Goal: Transaction & Acquisition: Book appointment/travel/reservation

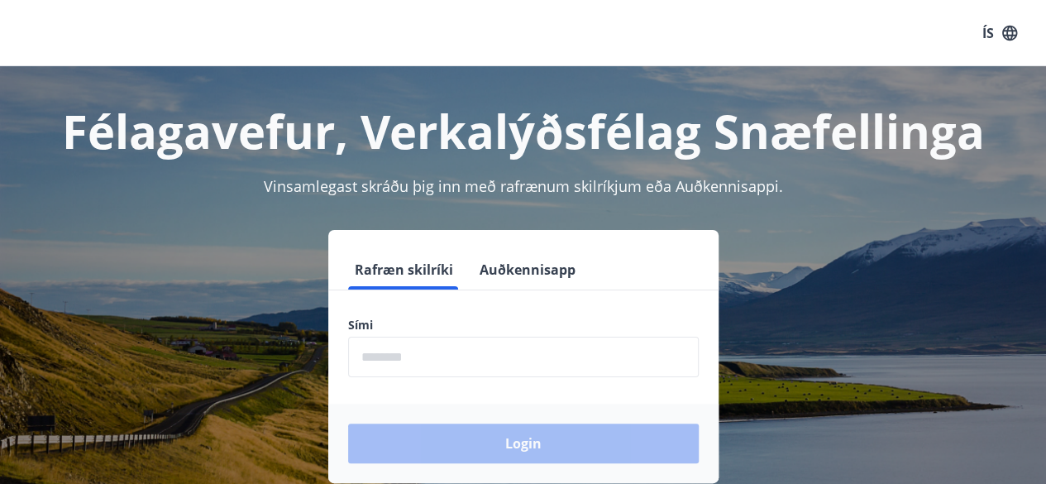
click at [452, 354] on input "phone" at bounding box center [523, 357] width 351 height 41
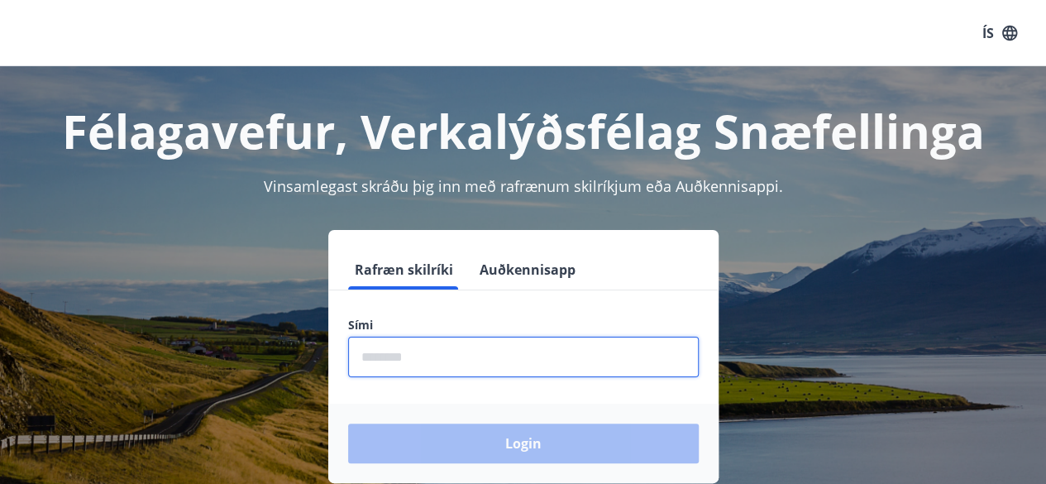
type input "********"
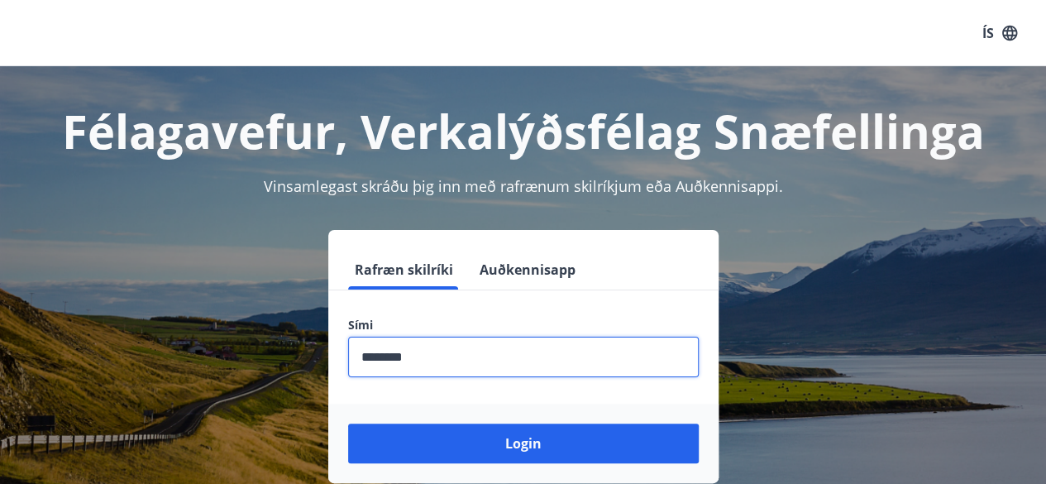
click at [348, 424] on button "Login" at bounding box center [523, 444] width 351 height 40
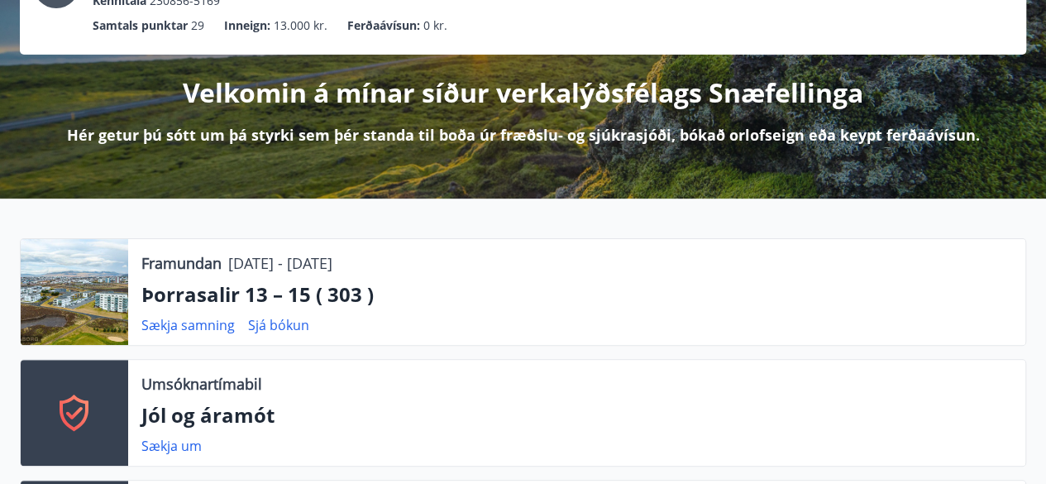
scroll to position [99, 0]
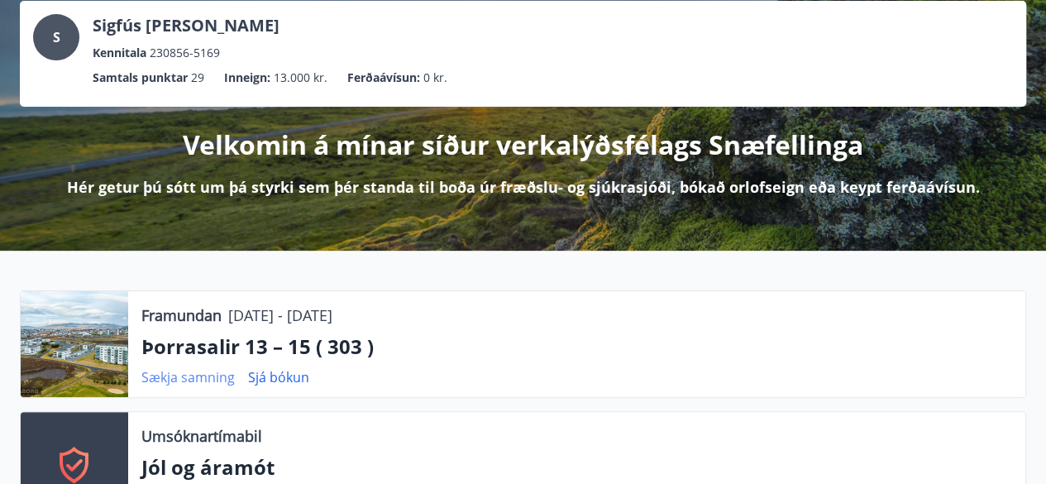
click at [205, 376] on link "Sækja samning" at bounding box center [187, 377] width 93 height 18
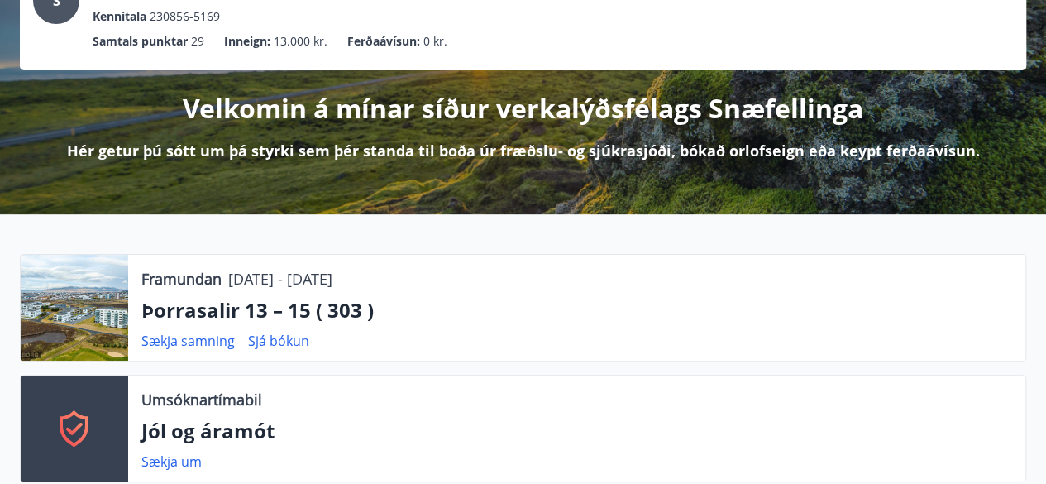
scroll to position [132, 0]
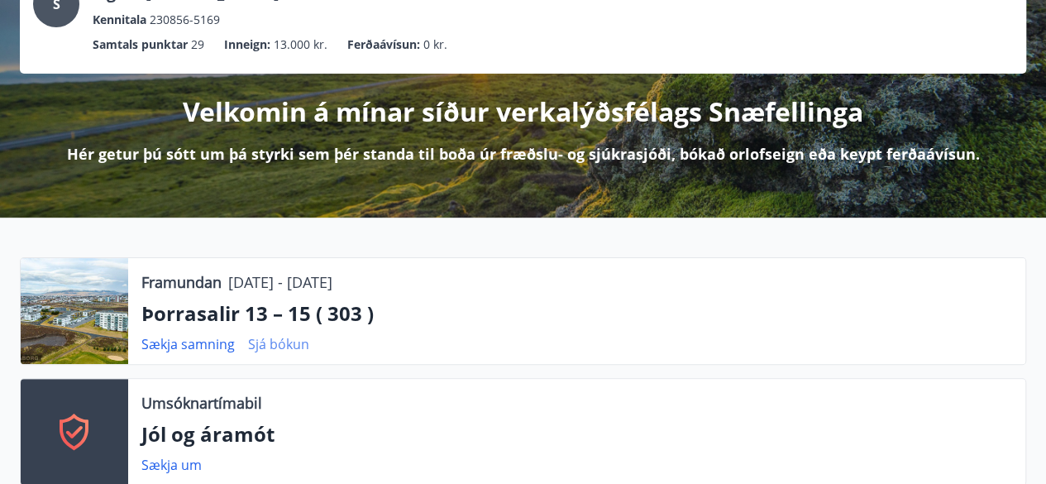
click at [284, 343] on link "Sjá bókun" at bounding box center [278, 344] width 61 height 18
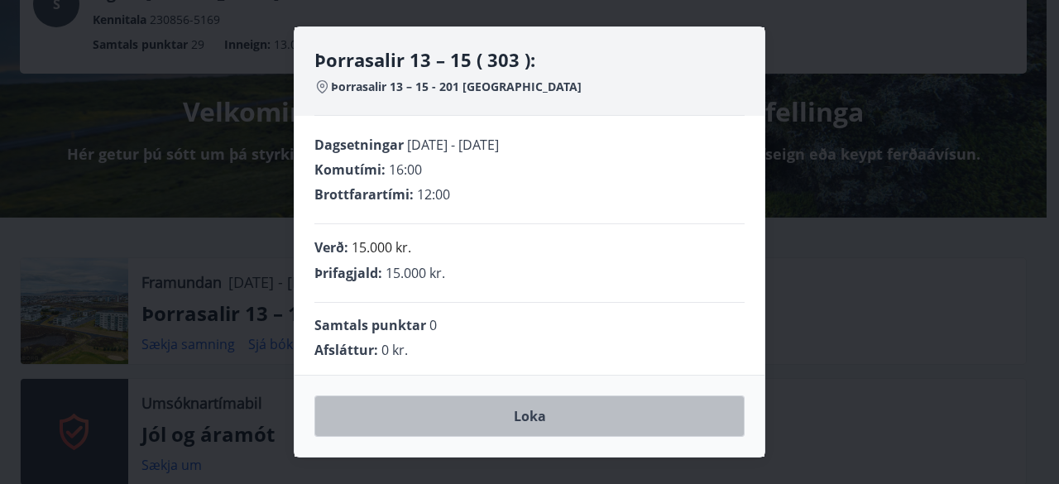
click at [529, 418] on button "Loka" at bounding box center [529, 415] width 430 height 41
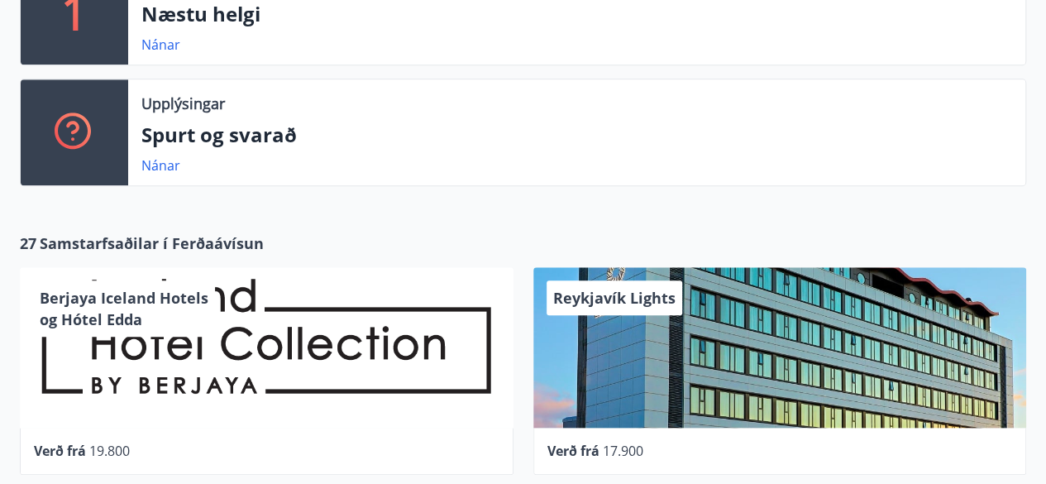
scroll to position [629, 0]
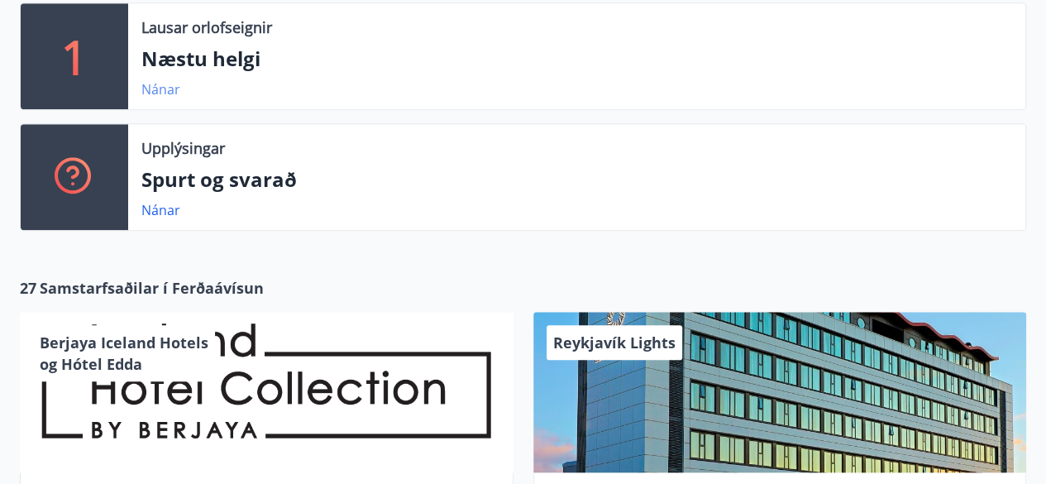
click at [159, 89] on link "Nánar" at bounding box center [160, 89] width 39 height 18
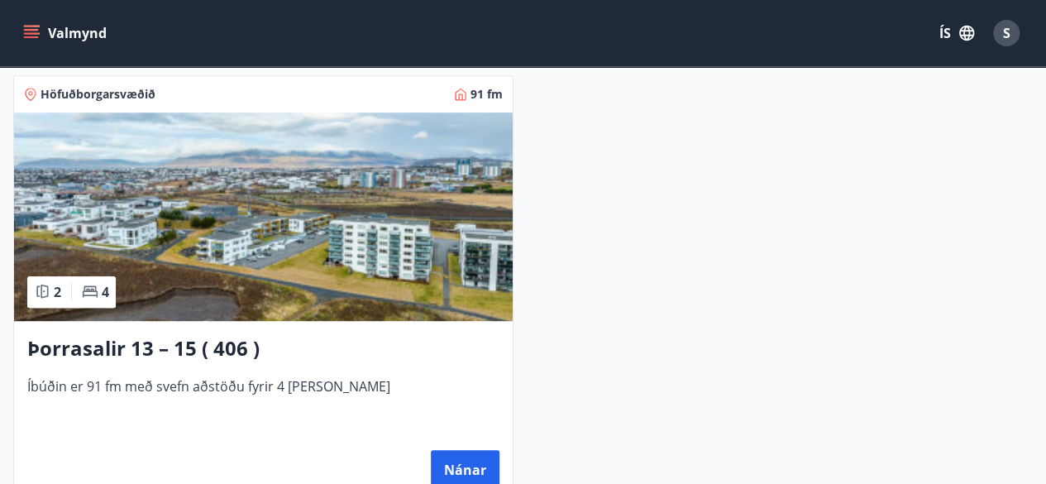
scroll to position [364, 0]
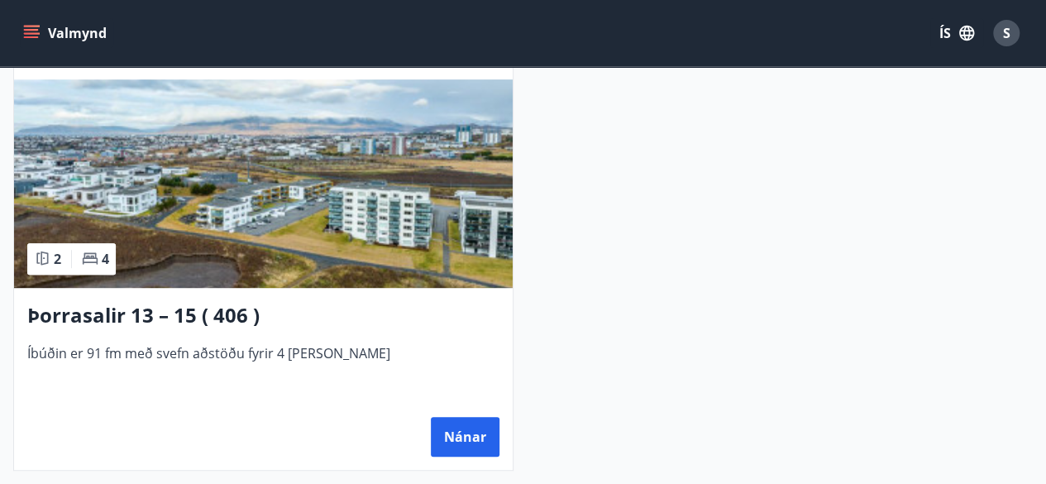
click at [495, 232] on img at bounding box center [263, 183] width 499 height 208
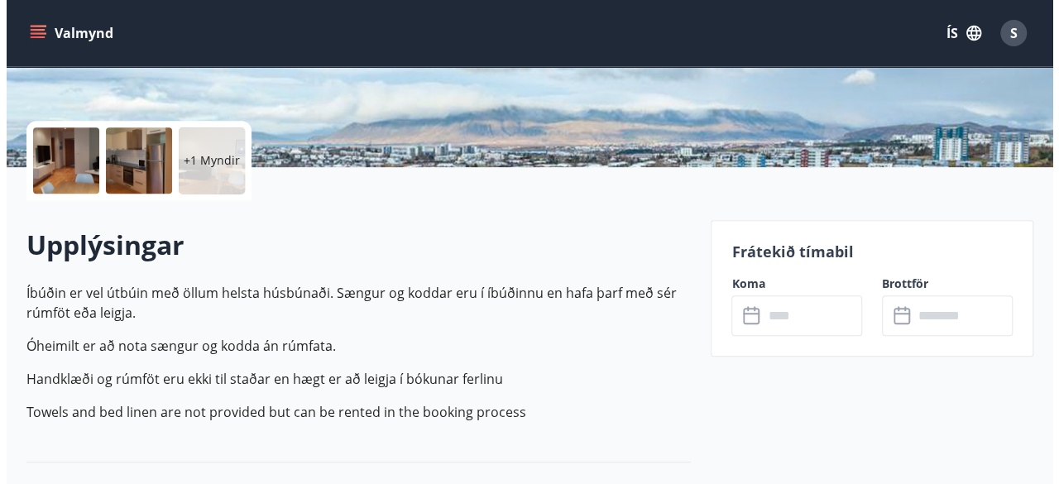
scroll to position [331, 0]
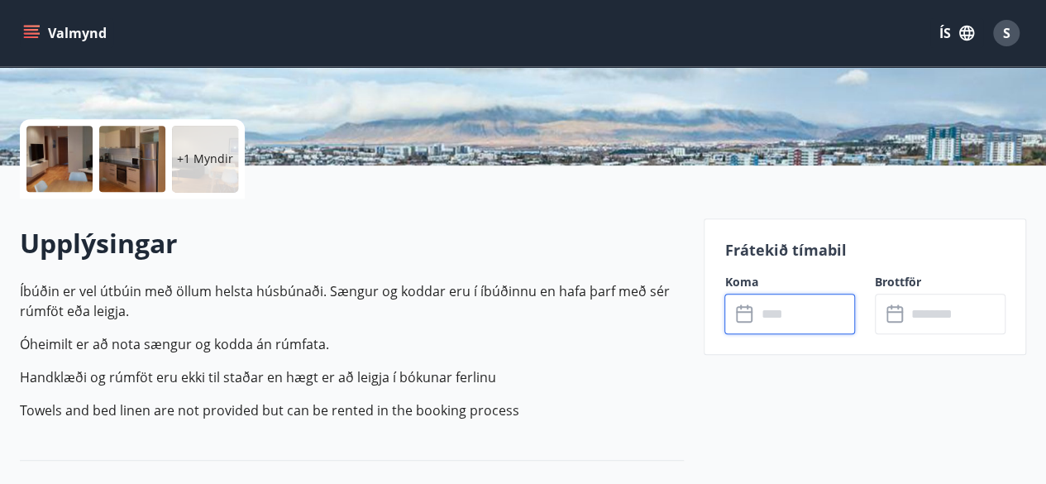
click at [806, 316] on input "text" at bounding box center [805, 314] width 99 height 41
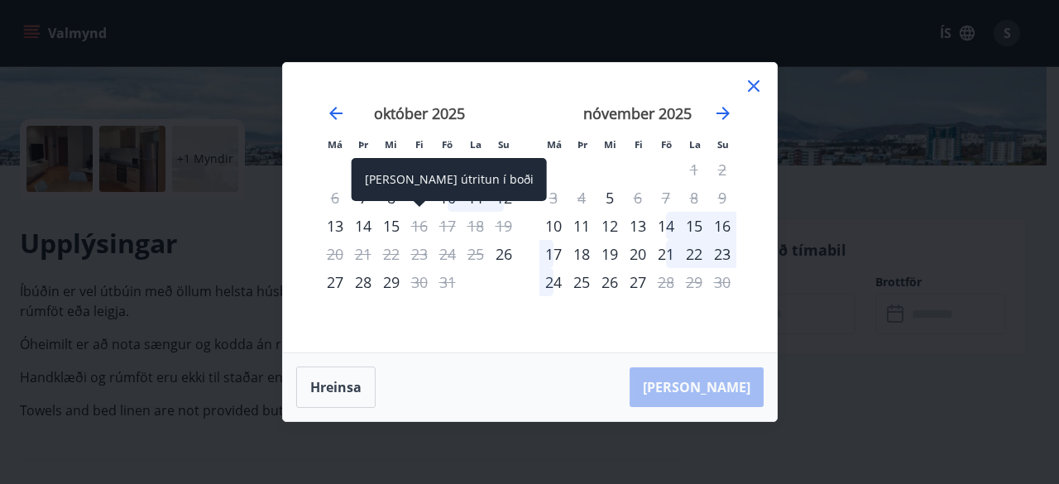
click at [443, 197] on div "[PERSON_NAME] útritun í boði" at bounding box center [449, 179] width 195 height 43
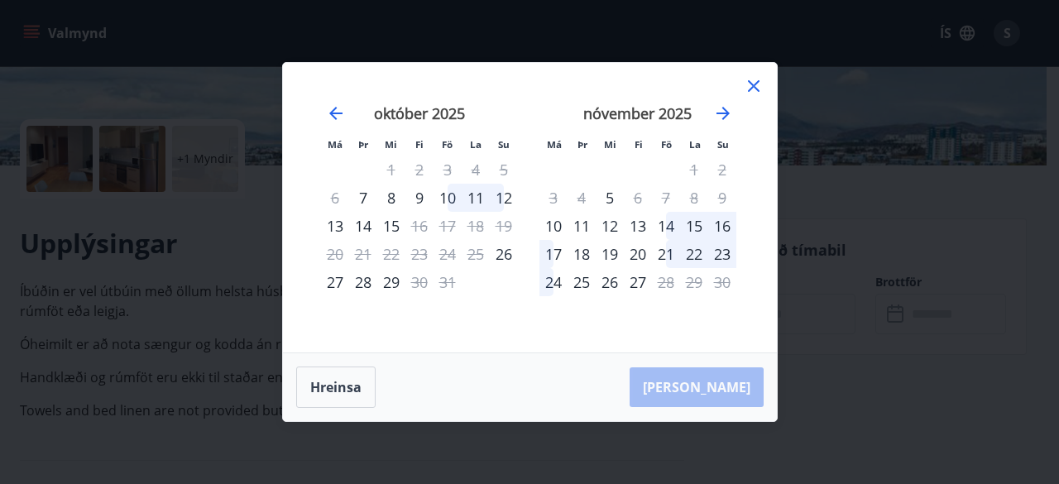
click at [450, 194] on div "10" at bounding box center [447, 198] width 28 height 28
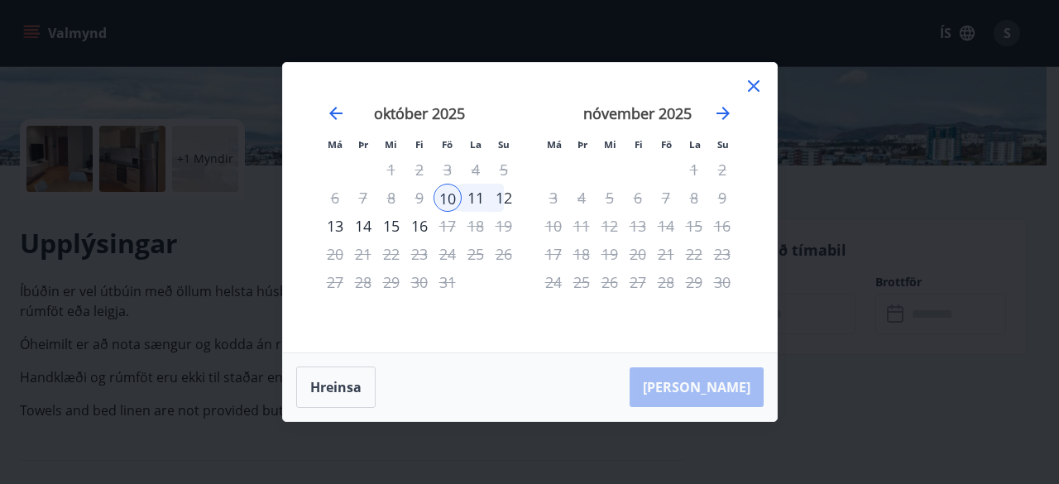
click at [510, 194] on div "12" at bounding box center [504, 198] width 28 height 28
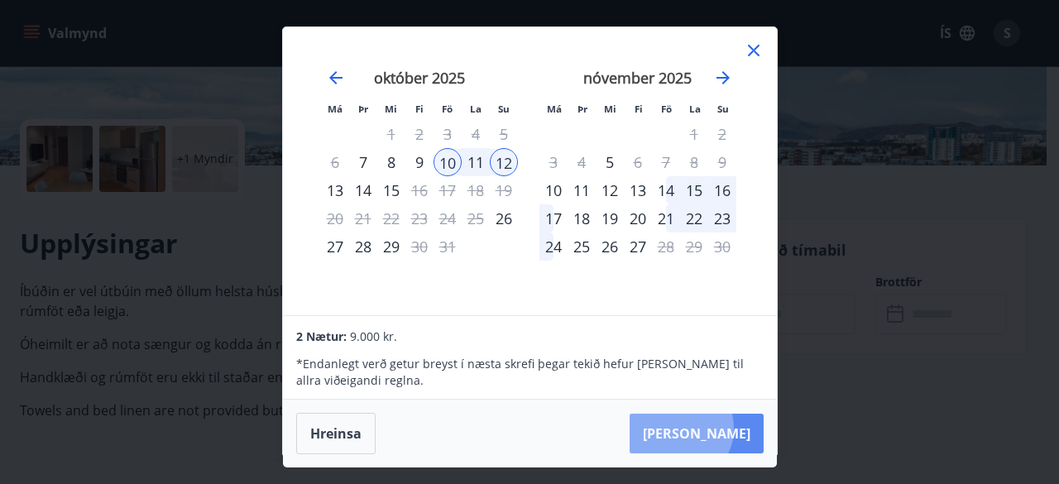
click at [730, 428] on button "[PERSON_NAME]" at bounding box center [696, 434] width 134 height 40
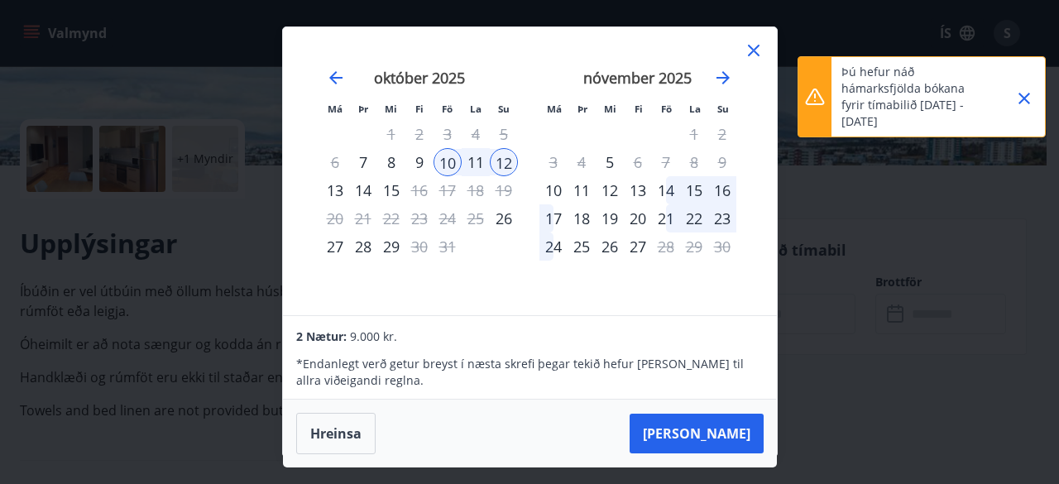
click at [1027, 92] on icon "Close" at bounding box center [1024, 99] width 20 height 20
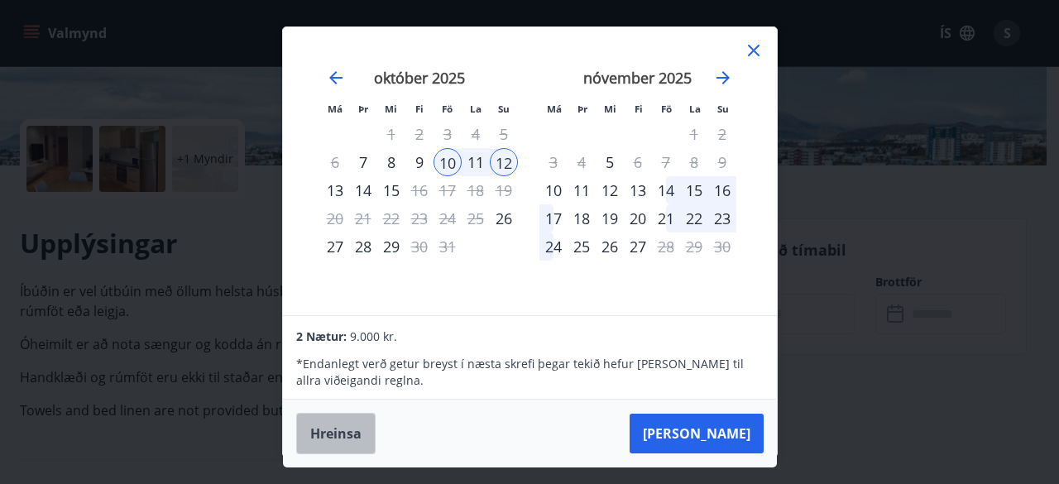
click at [335, 435] on button "Hreinsa" at bounding box center [335, 433] width 79 height 41
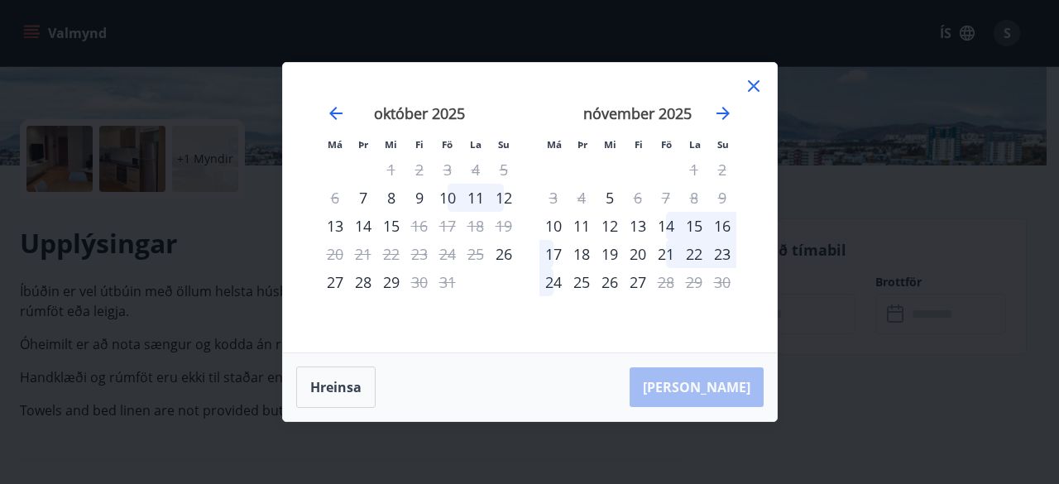
click at [751, 79] on icon at bounding box center [754, 86] width 20 height 20
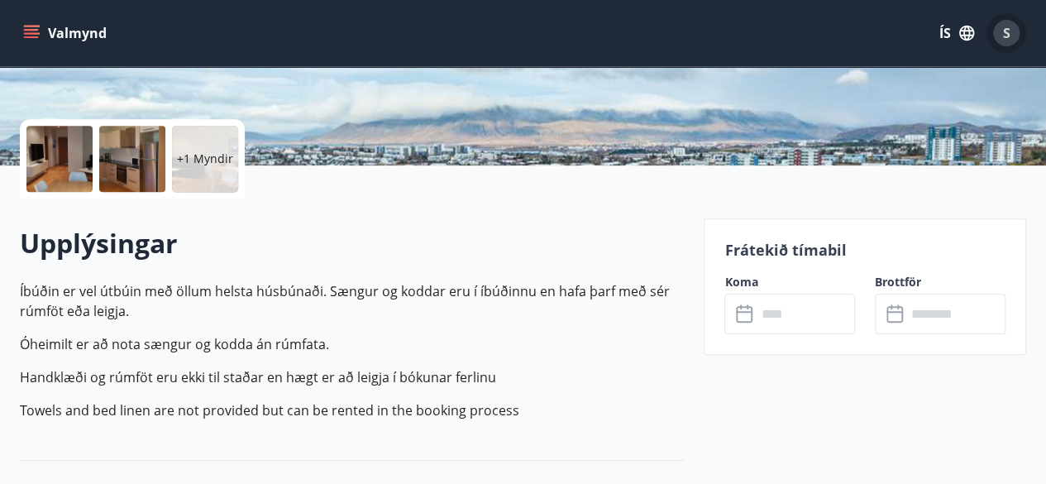
click at [1008, 29] on span "S" at bounding box center [1006, 33] width 7 height 18
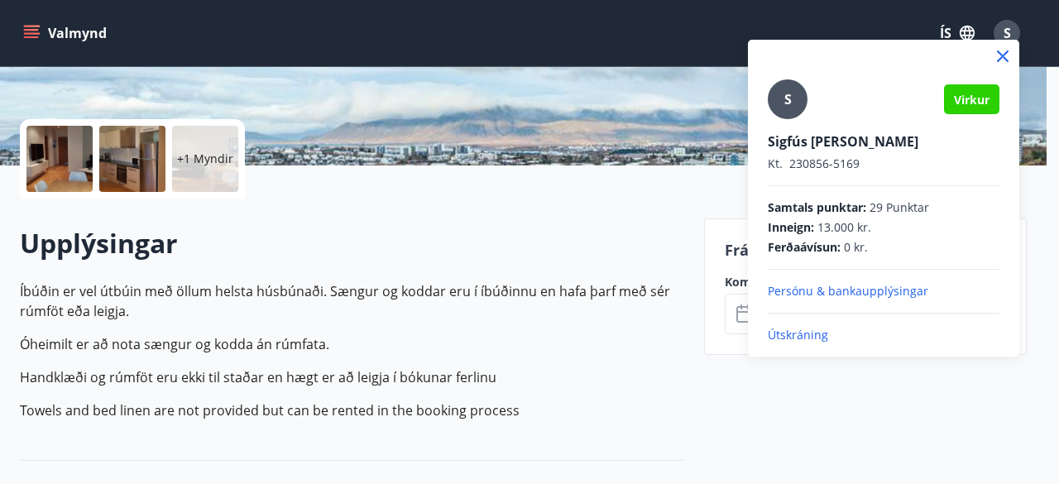
click at [789, 335] on p "Útskráning" at bounding box center [884, 335] width 232 height 17
